Goal: Transaction & Acquisition: Book appointment/travel/reservation

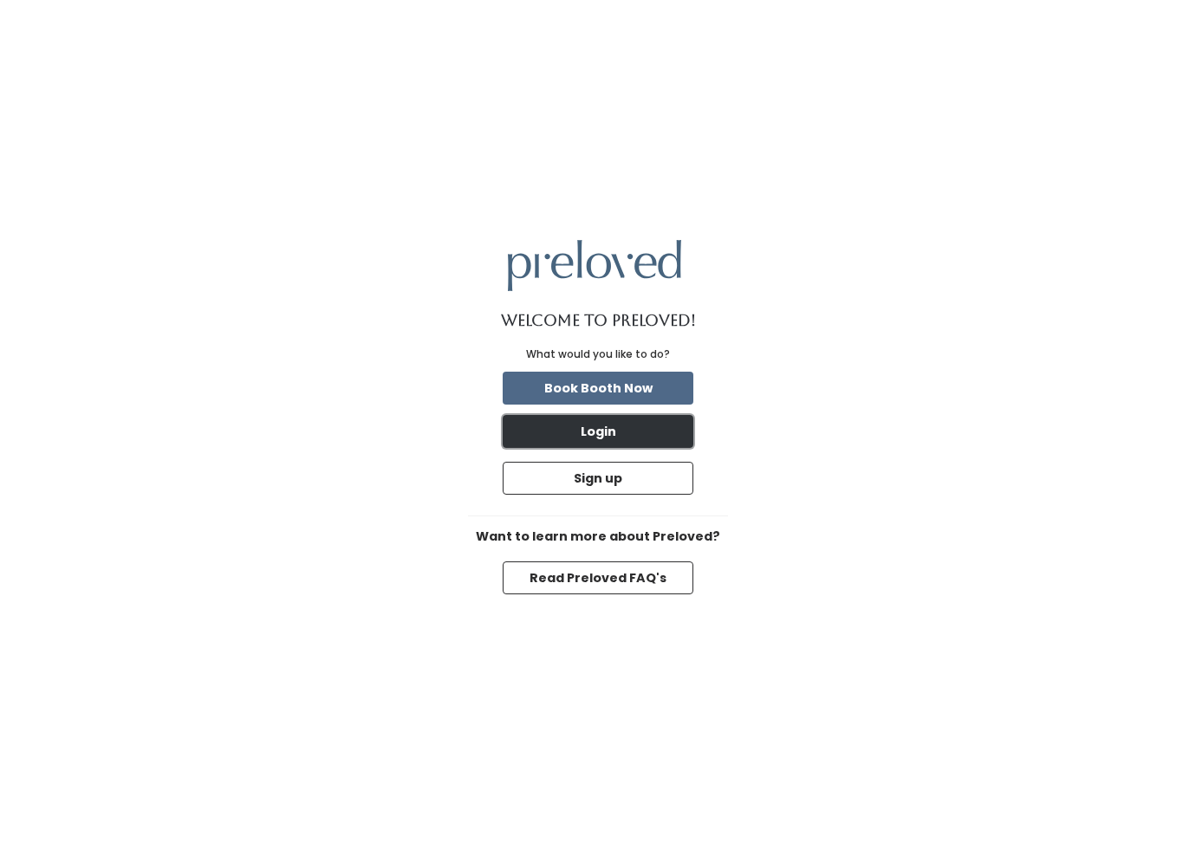
click at [616, 426] on button "Login" at bounding box center [598, 431] width 191 height 33
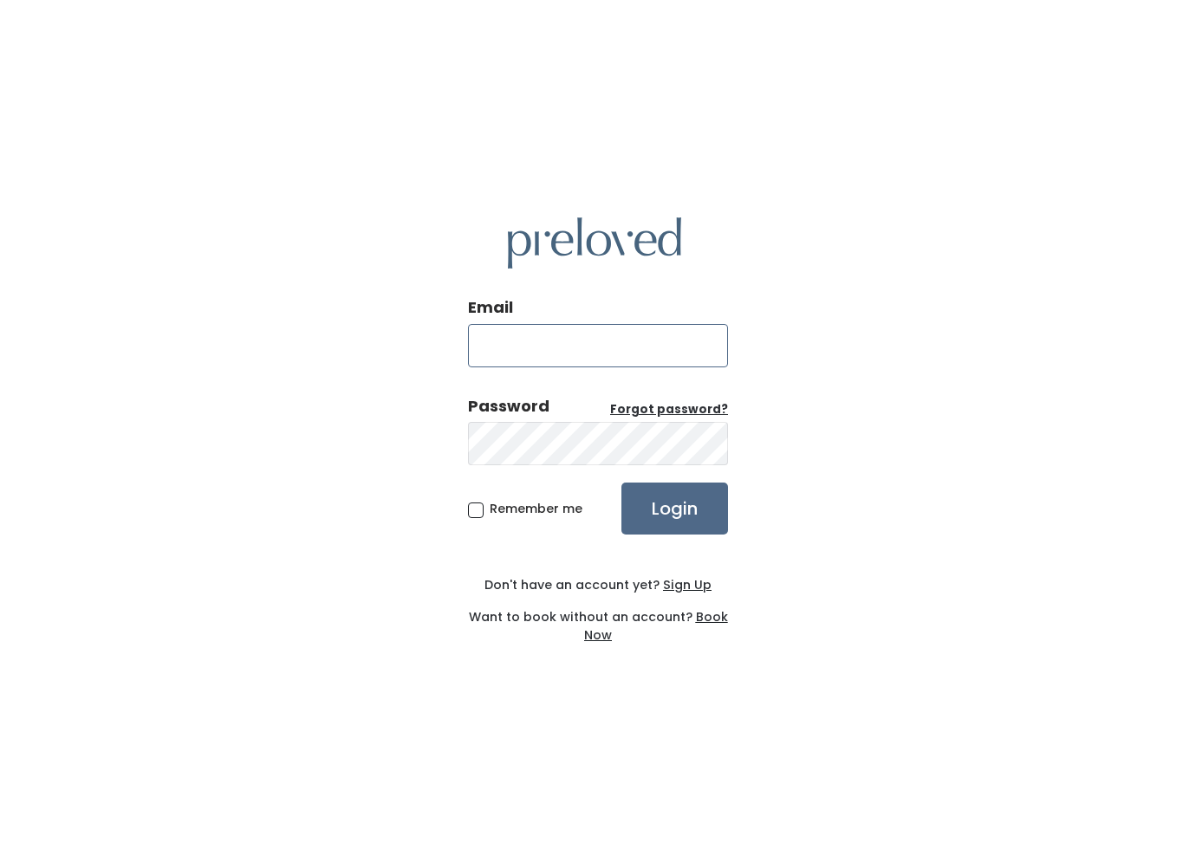
type input "[EMAIL_ADDRESS][DOMAIN_NAME]"
click at [660, 507] on input "Login" at bounding box center [674, 509] width 107 height 52
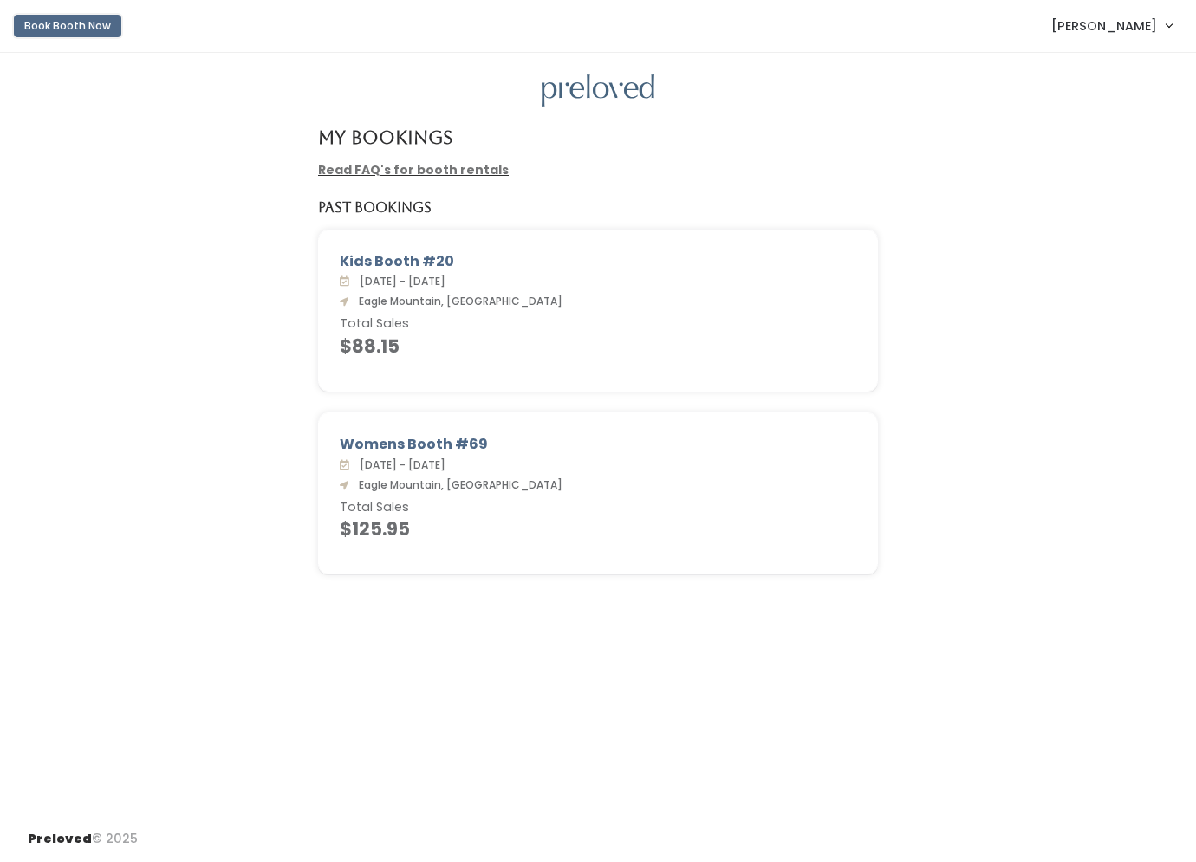
click at [83, 34] on button "Book Booth Now" at bounding box center [67, 26] width 107 height 23
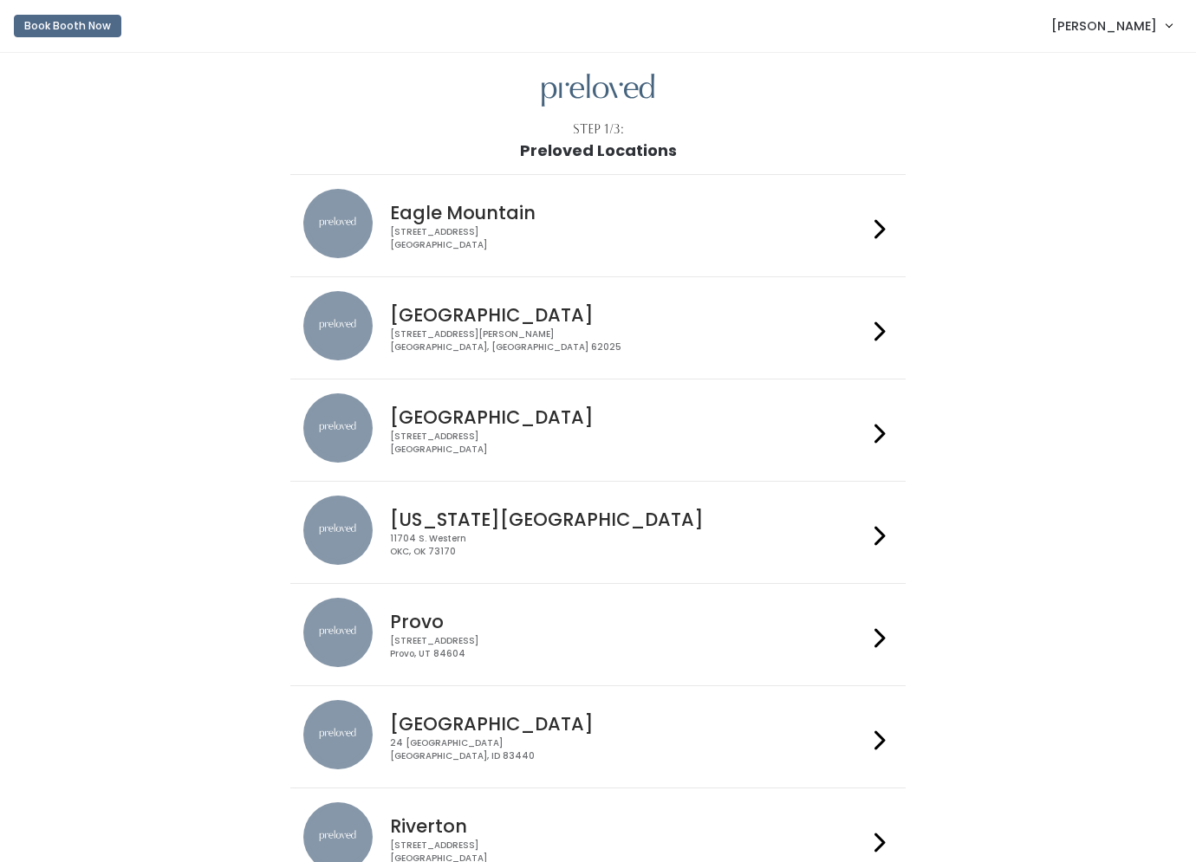
click at [493, 232] on div "4342 E Pony Express Pkwy Suite 200 Eagle Mountain, UT 84005" at bounding box center [628, 238] width 477 height 25
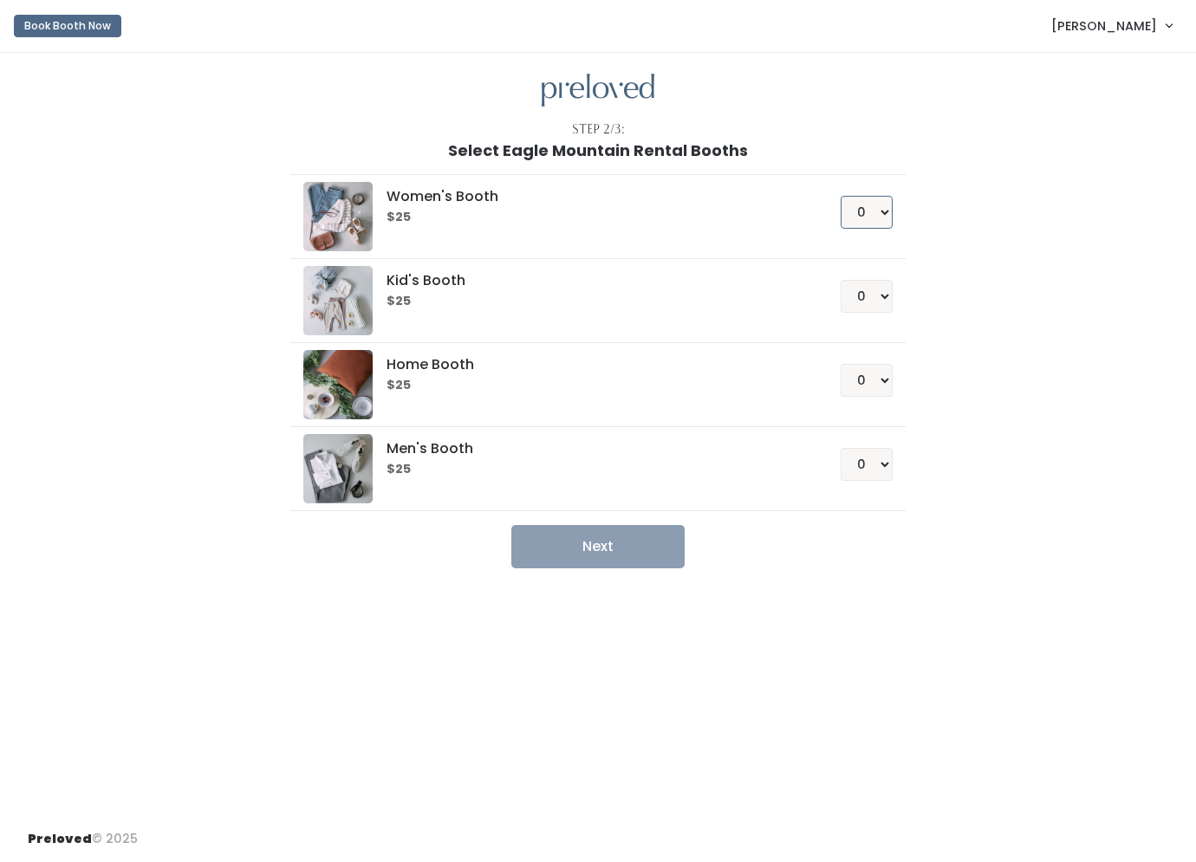
click at [872, 212] on select "0 1 2 3 4" at bounding box center [867, 212] width 52 height 33
select select "1"
click at [841, 196] on select "0 1 2 3 4" at bounding box center [867, 212] width 52 height 33
drag, startPoint x: 640, startPoint y: 545, endPoint x: 683, endPoint y: 545, distance: 43.3
click at [640, 545] on button "Next" at bounding box center [597, 546] width 173 height 43
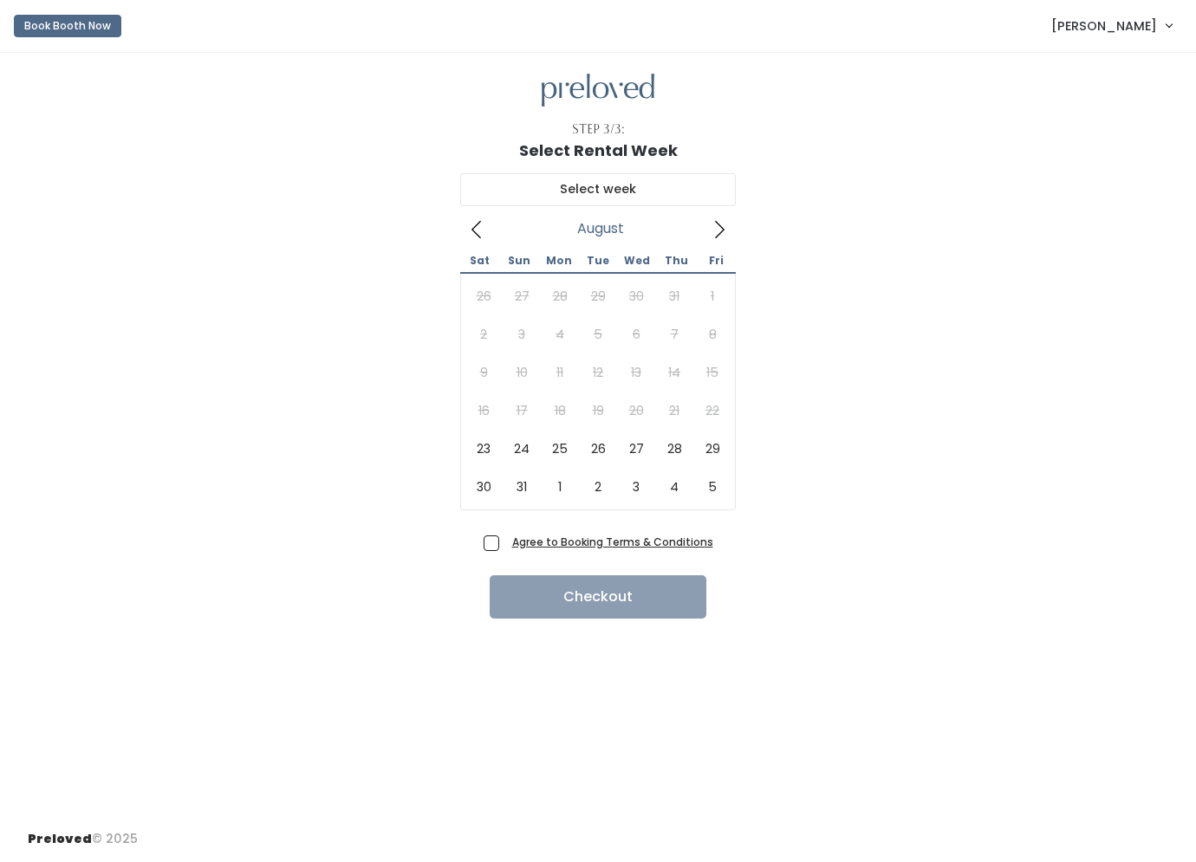
click at [799, 438] on div "[DATE] Sat Sun Mon Tue Wed Thu Fri 26 27 28 29 30 31 1 2 3 4 5 6 7 8 9 10 11 12…" at bounding box center [598, 344] width 1140 height 370
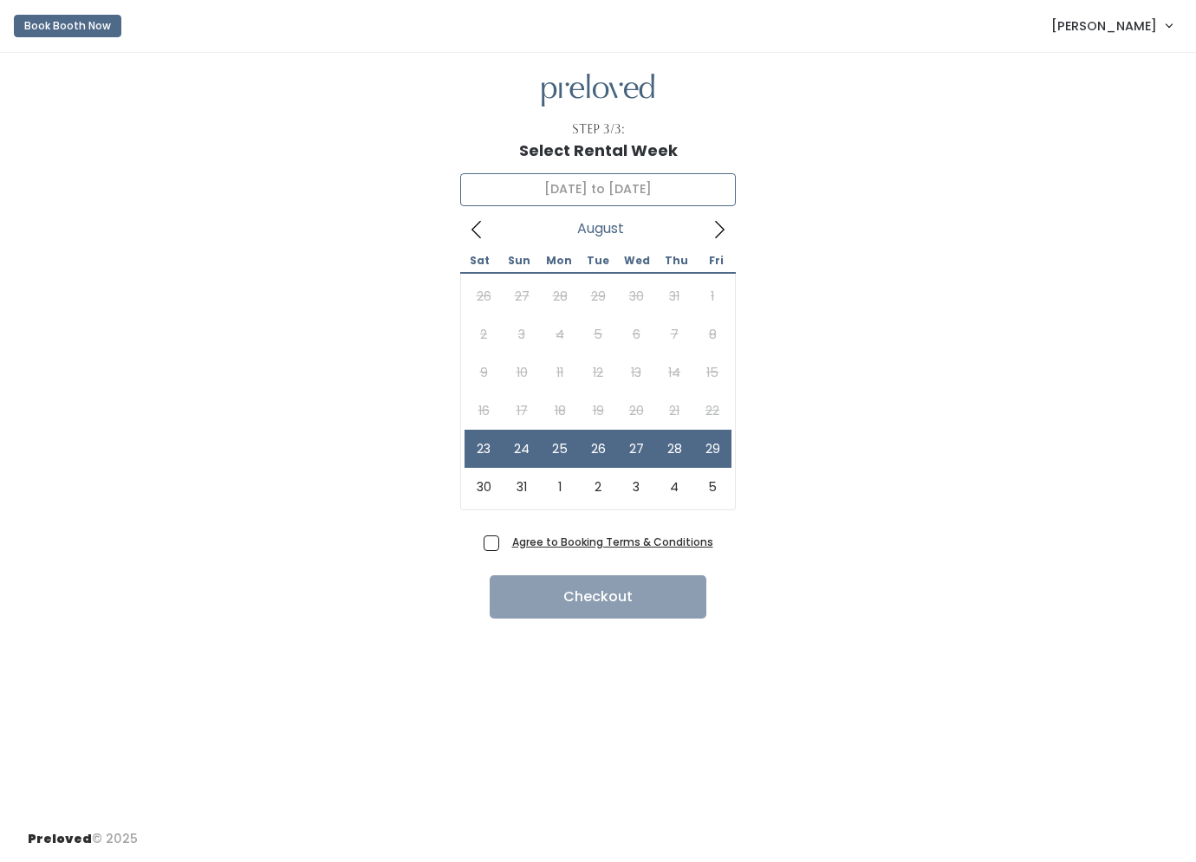
type input "August 23 to August 29"
click at [505, 546] on span "Agree to Booking Terms & Conditions" at bounding box center [609, 541] width 208 height 17
click at [505, 544] on input "Agree to Booking Terms & Conditions" at bounding box center [510, 538] width 11 height 11
checkbox input "true"
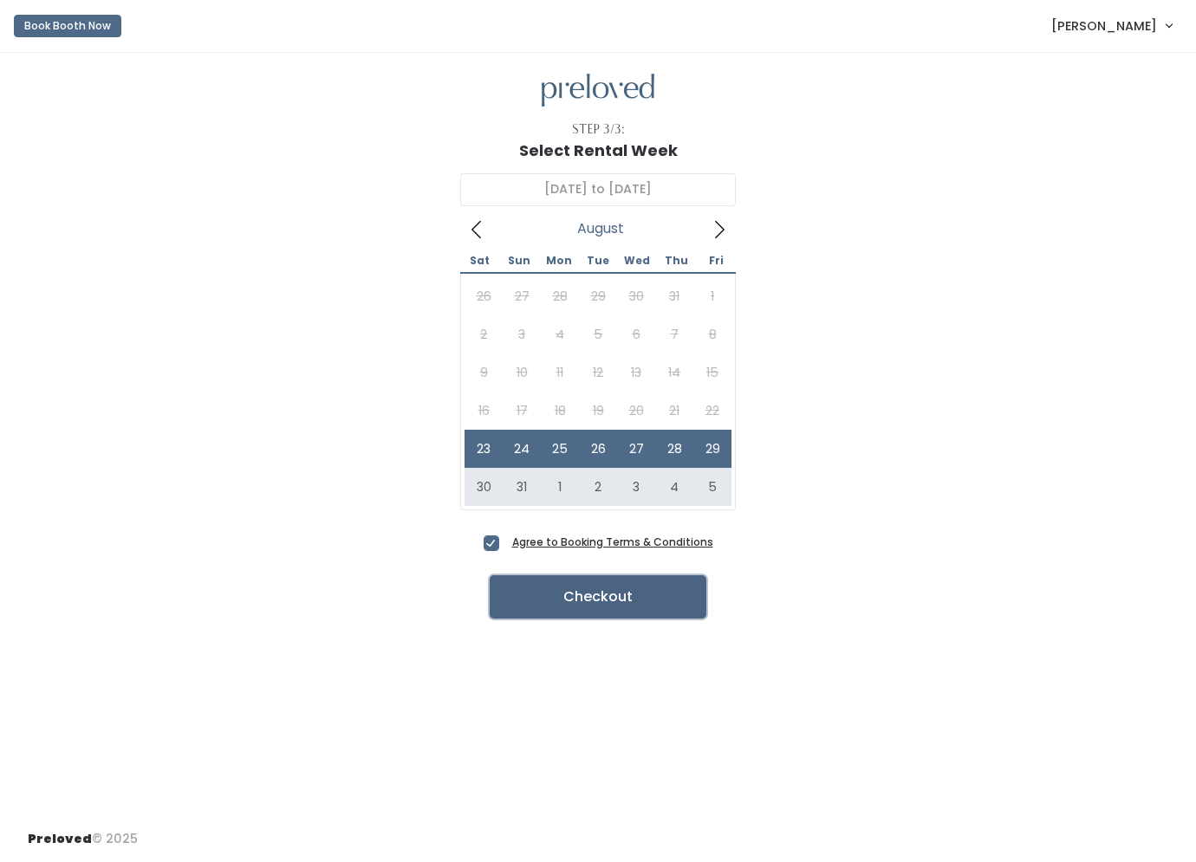
click at [639, 598] on button "Checkout" at bounding box center [598, 596] width 217 height 43
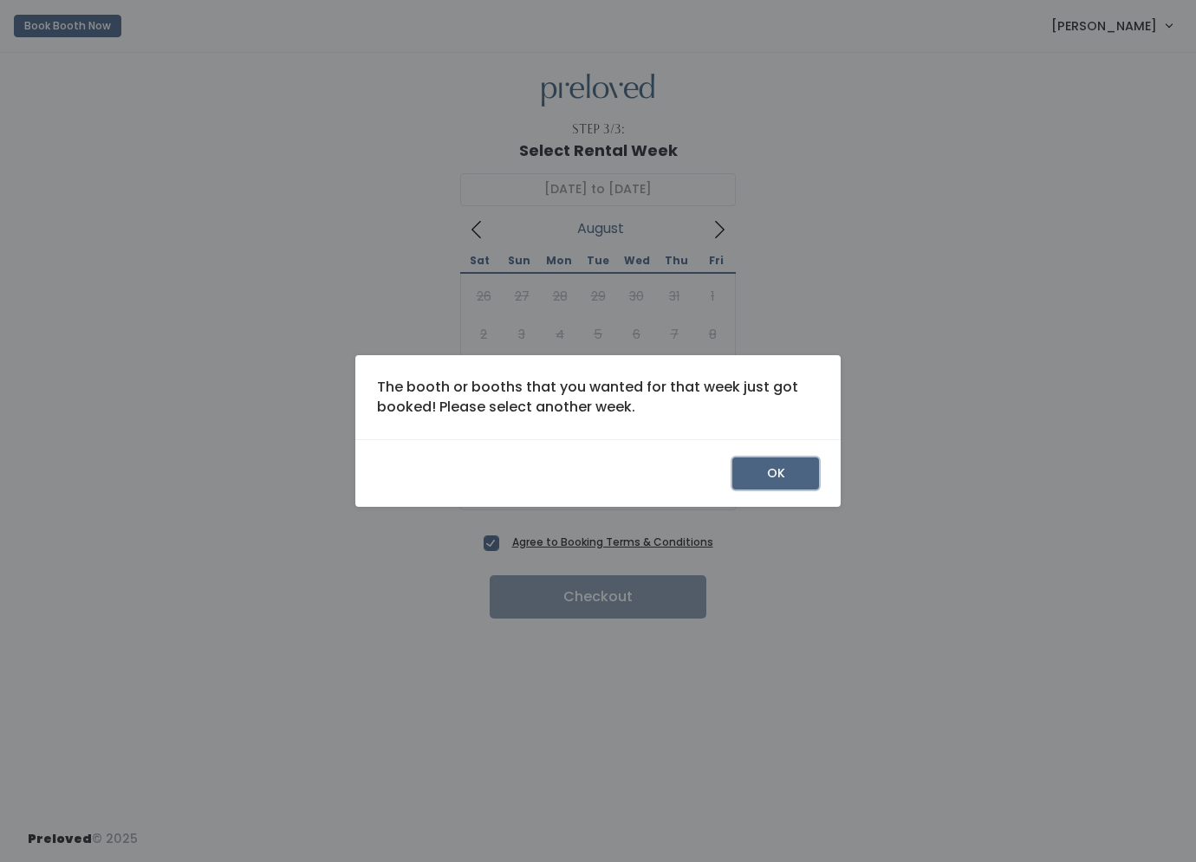
click at [770, 478] on button "OK" at bounding box center [775, 474] width 87 height 33
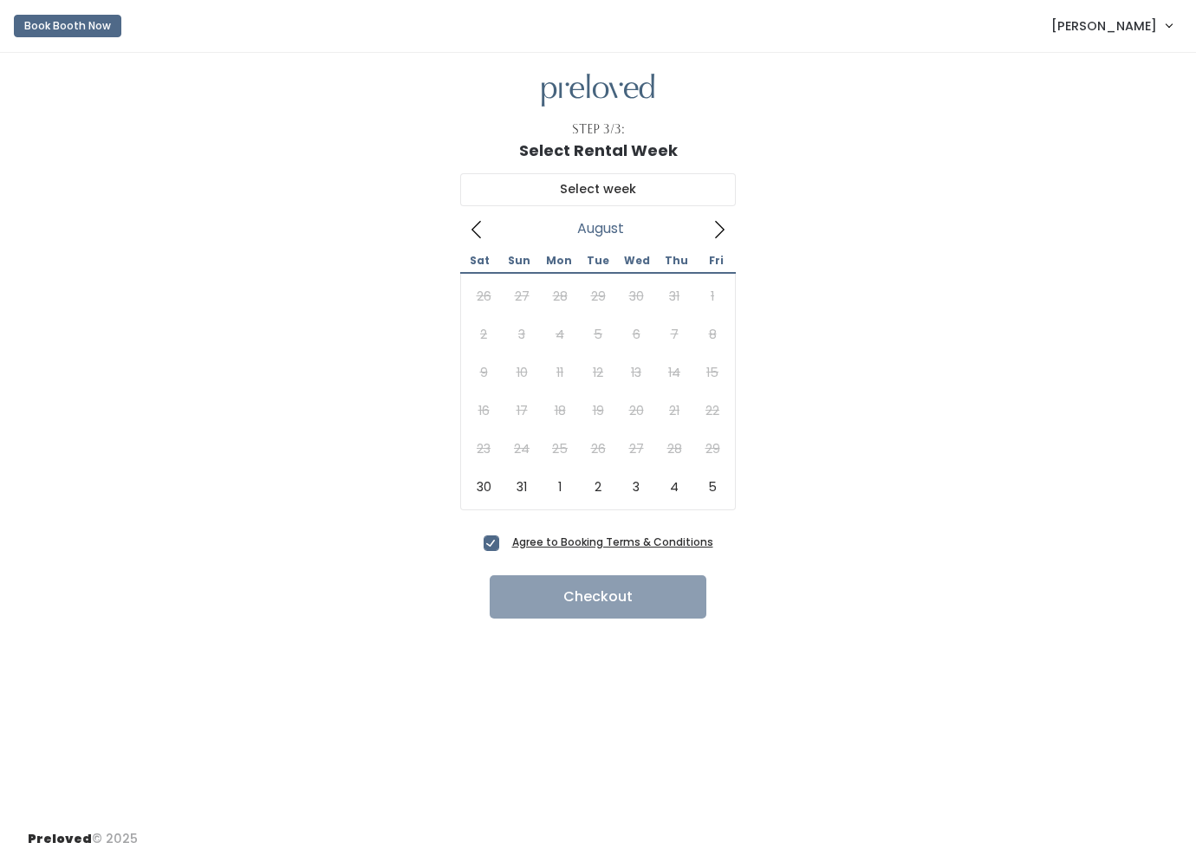
click at [835, 525] on div "[DATE] Sat Sun Mon Tue Wed Thu Fri 26 27 28 29 30 31 1 2 3 4 5 6 7 8 9 10 11 12…" at bounding box center [598, 344] width 1140 height 370
click at [719, 225] on icon at bounding box center [720, 229] width 10 height 17
click at [472, 225] on icon at bounding box center [476, 229] width 19 height 19
click at [716, 224] on icon at bounding box center [719, 229] width 19 height 19
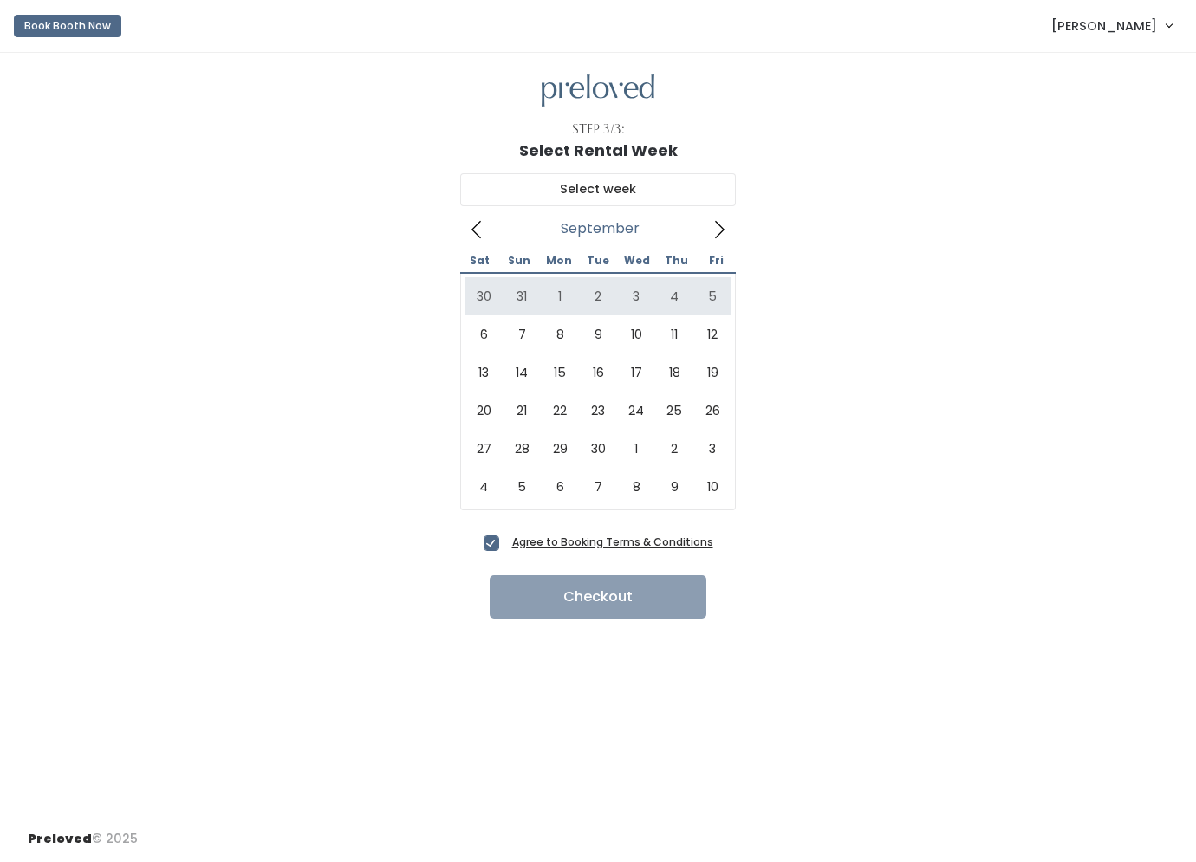
click at [478, 232] on icon at bounding box center [476, 229] width 19 height 19
